Goal: Task Accomplishment & Management: Manage account settings

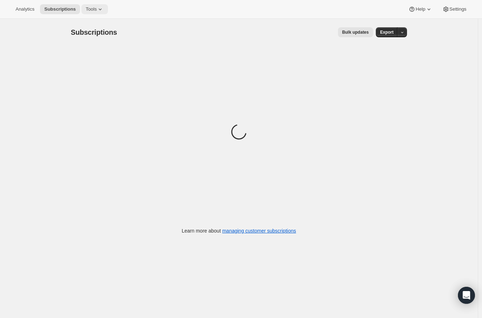
click at [97, 12] on icon at bounding box center [100, 9] width 7 height 7
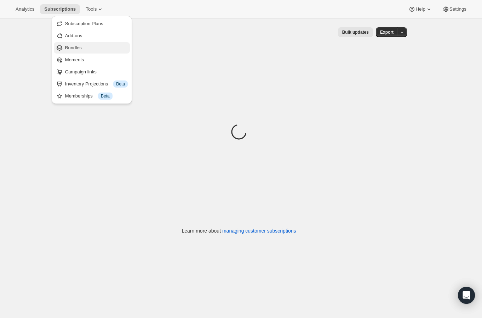
click at [82, 49] on span "Bundles" at bounding box center [96, 47] width 63 height 7
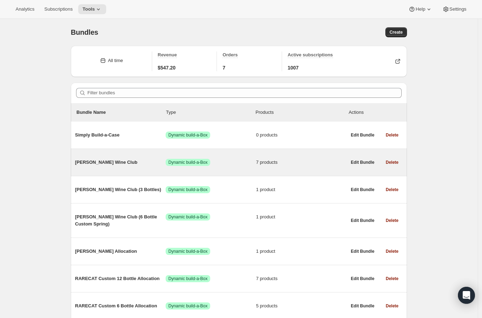
click at [99, 161] on span "[PERSON_NAME] Wine Club" at bounding box center [120, 162] width 91 height 7
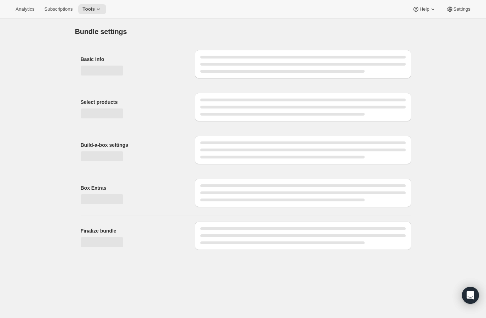
type input "[PERSON_NAME] Wine Club"
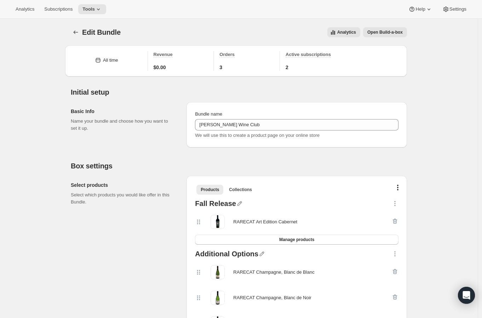
click at [373, 33] on span "Open Build-a-box" at bounding box center [384, 32] width 35 height 6
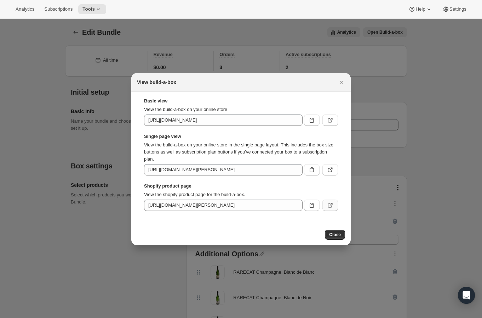
click at [332, 205] on icon ":rea:" at bounding box center [330, 204] width 7 height 7
click at [248, 44] on div at bounding box center [241, 159] width 482 height 318
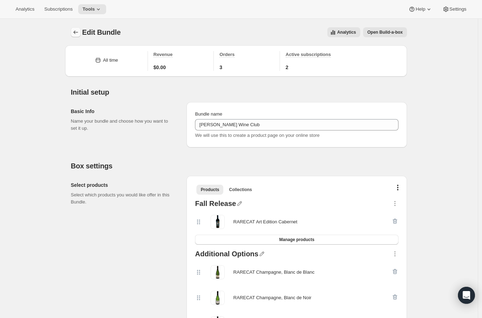
click at [76, 32] on icon "Bundles" at bounding box center [76, 32] width 5 height 4
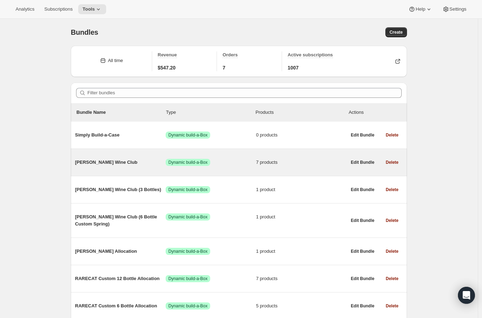
click at [97, 163] on span "[PERSON_NAME] Wine Club" at bounding box center [120, 162] width 91 height 7
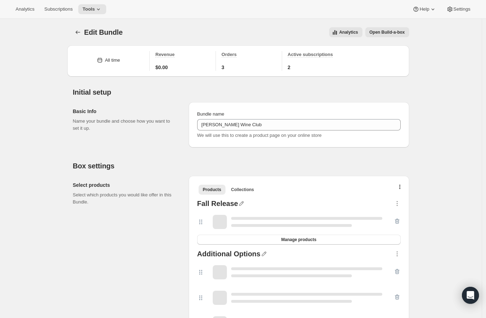
type input "[PERSON_NAME] Wine Club"
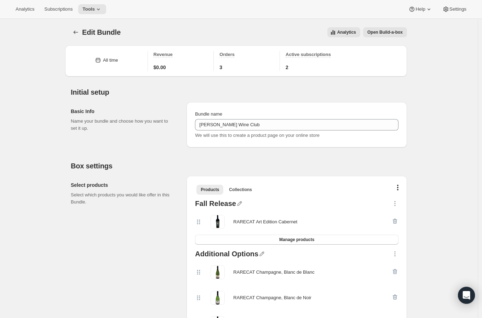
click at [374, 38] on div "Edit Bundle. This page is ready Edit Bundle Analytics Open Build-a-box More act…" at bounding box center [239, 32] width 336 height 27
click at [379, 35] on button "Open Build-a-box" at bounding box center [385, 32] width 44 height 10
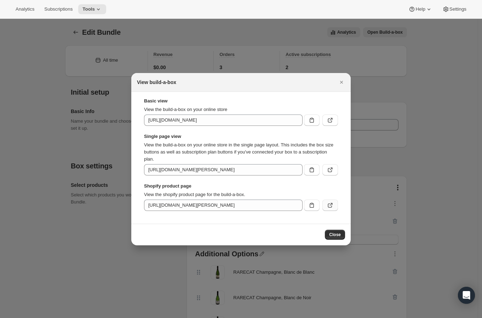
click at [328, 206] on icon ":rhv:" at bounding box center [330, 204] width 7 height 7
